Goal: Information Seeking & Learning: Compare options

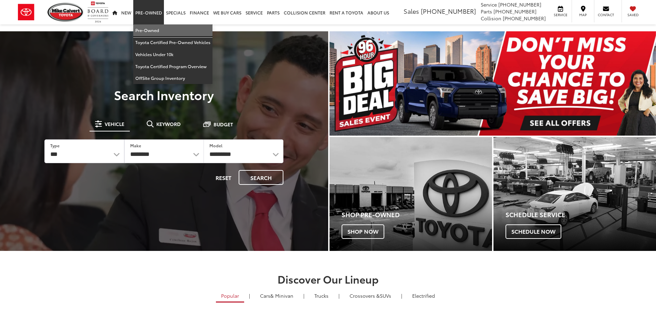
click at [149, 31] on link "Pre-Owned" at bounding box center [172, 30] width 79 height 12
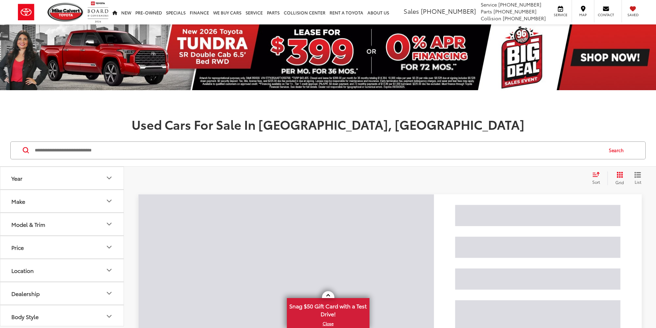
click at [101, 221] on button "Model & Trim" at bounding box center [62, 224] width 124 height 22
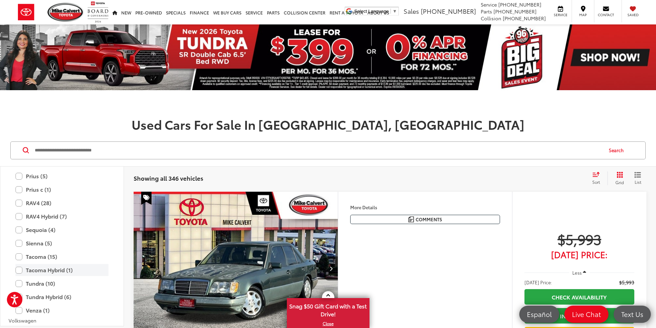
scroll to position [1446, 0]
click at [34, 196] on label "RAV4 (28)" at bounding box center [61, 191] width 93 height 12
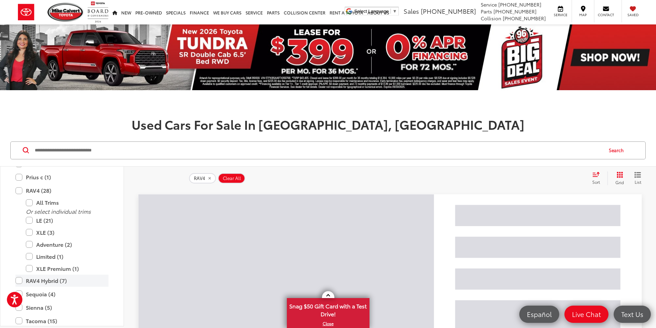
click at [40, 285] on label "RAV4 Hybrid (7)" at bounding box center [61, 281] width 93 height 12
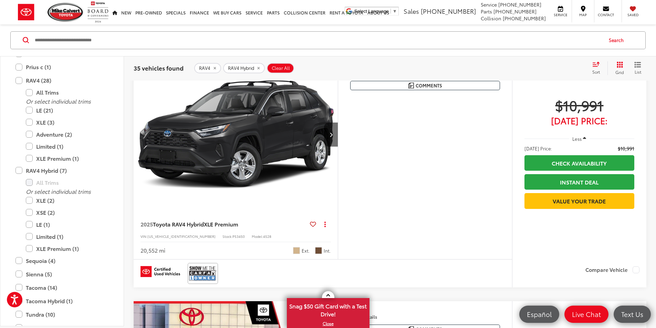
scroll to position [138, 0]
